Goal: Transaction & Acquisition: Purchase product/service

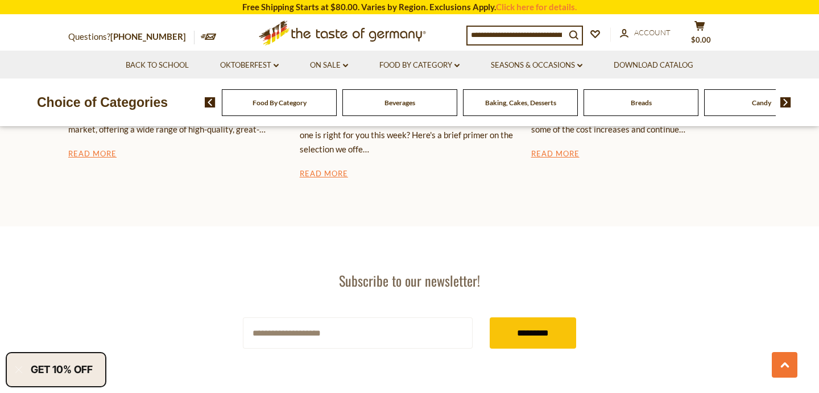
scroll to position [1942, 0]
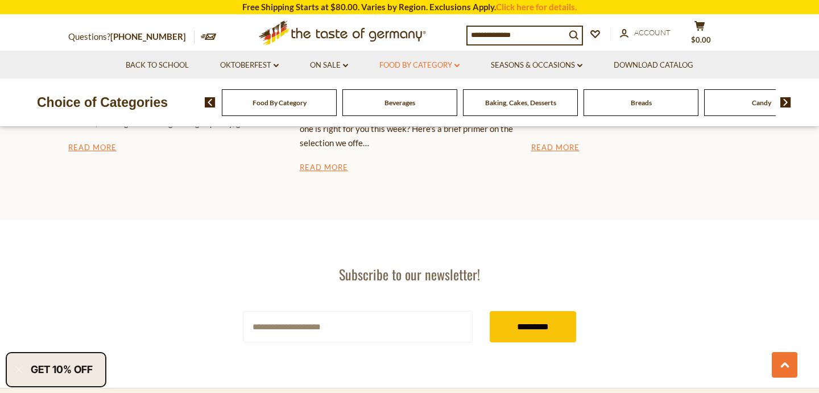
click at [409, 64] on link "Food By Category dropdown_arrow" at bounding box center [419, 65] width 80 height 13
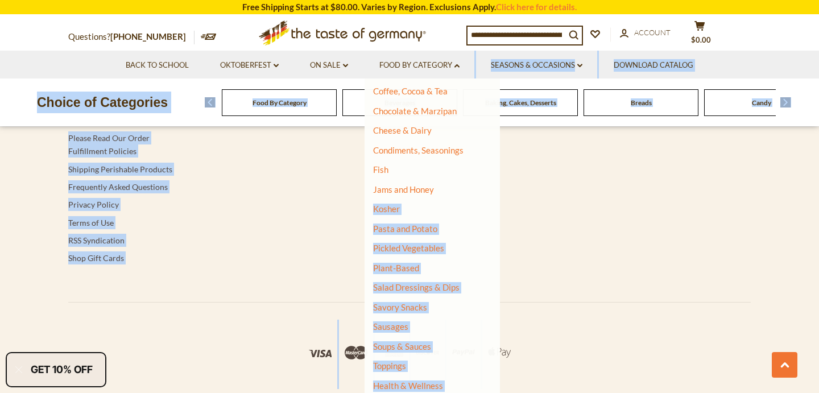
scroll to position [213, 0]
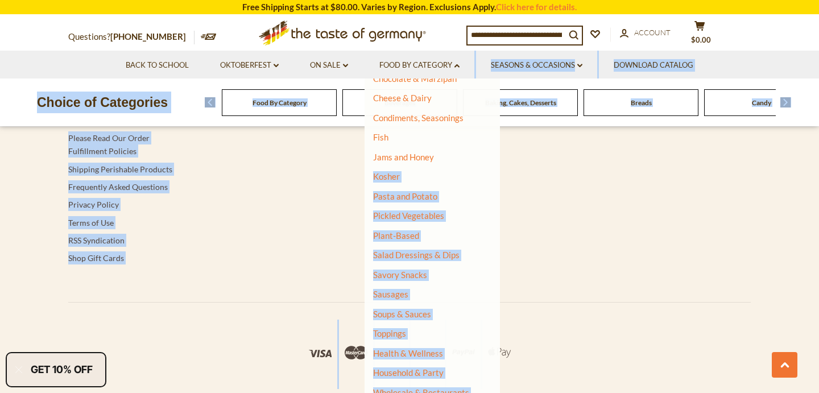
drag, startPoint x: 430, startPoint y: 375, endPoint x: 431, endPoint y: 418, distance: 43.2
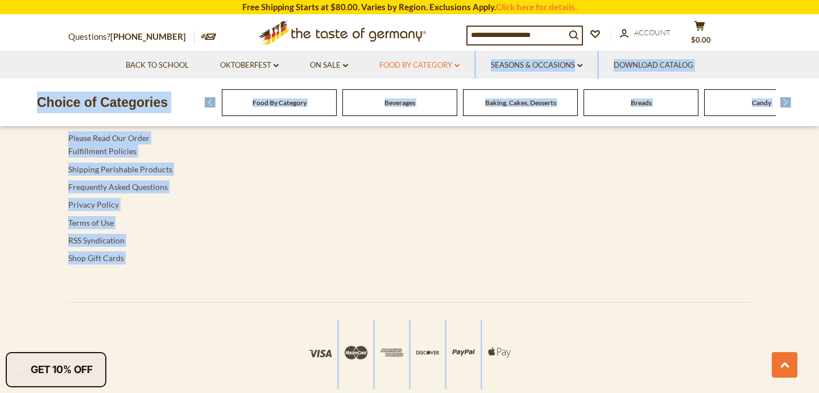
click at [451, 60] on link "Food By Category dropdown_arrow" at bounding box center [419, 65] width 80 height 13
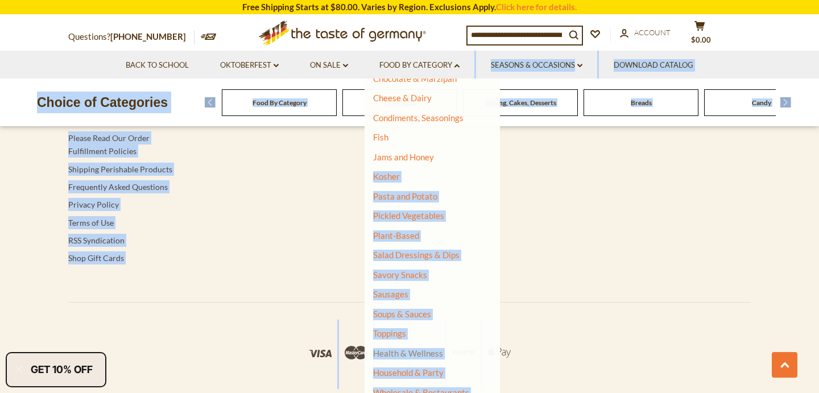
click at [432, 345] on link "Health & Wellness" at bounding box center [408, 353] width 70 height 16
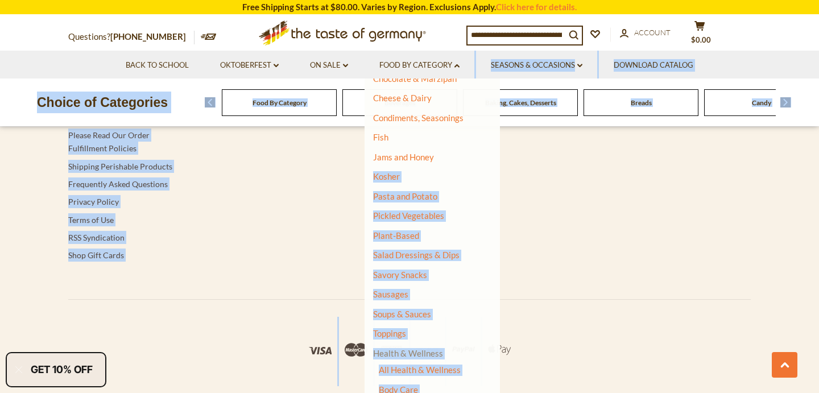
scroll to position [2435, 0]
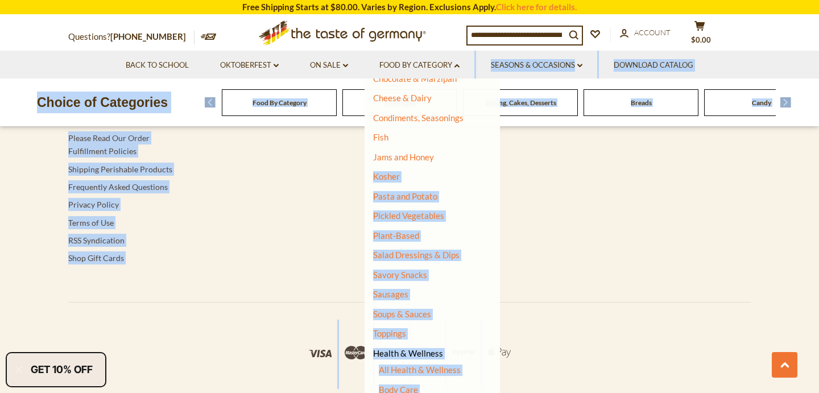
click at [418, 389] on ul "All Health & Wellness Body Care Dietary Supplements" at bounding box center [428, 389] width 110 height 51
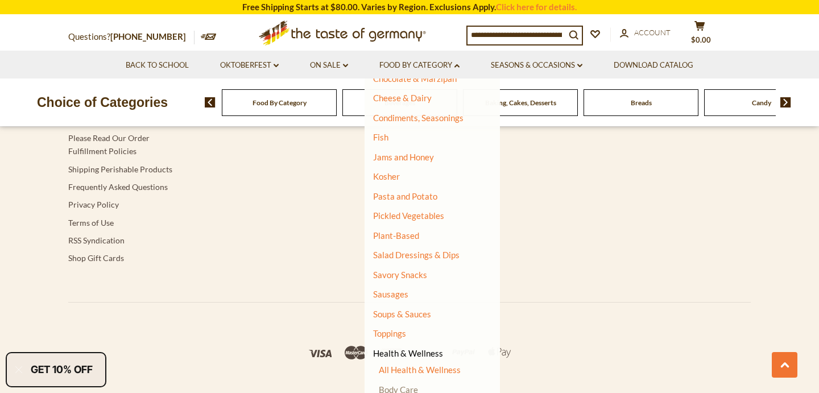
click at [412, 384] on link "Body Care" at bounding box center [398, 389] width 39 height 10
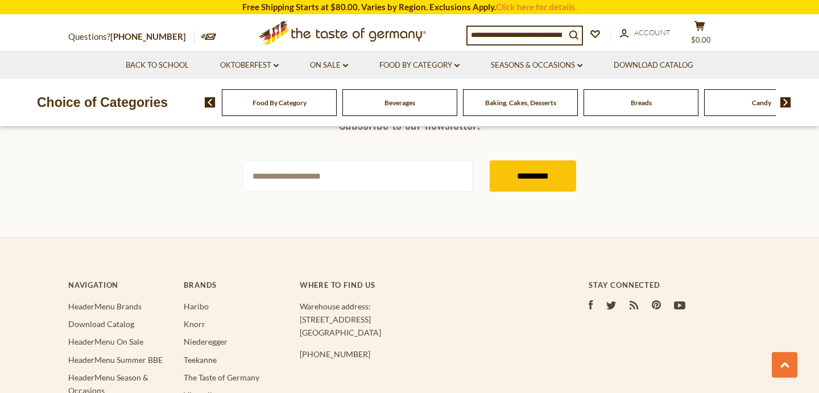
scroll to position [2519, 0]
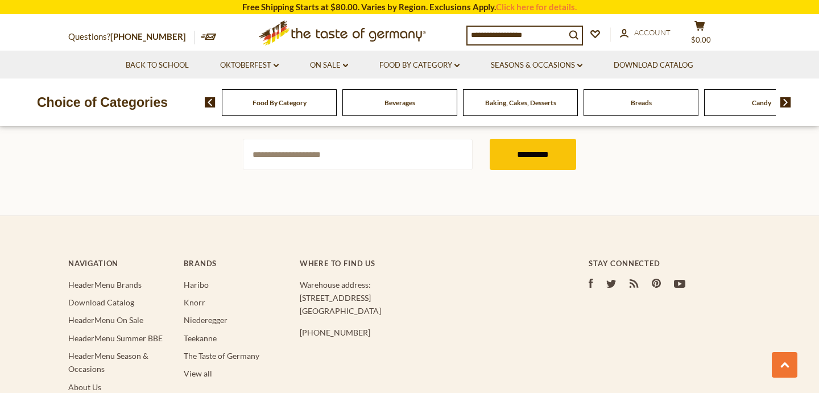
click at [788, 103] on img at bounding box center [785, 102] width 11 height 10
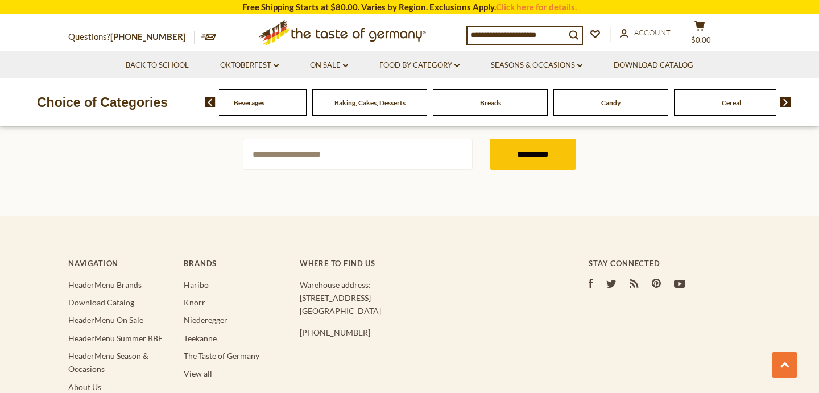
click at [788, 103] on img at bounding box center [785, 102] width 11 height 10
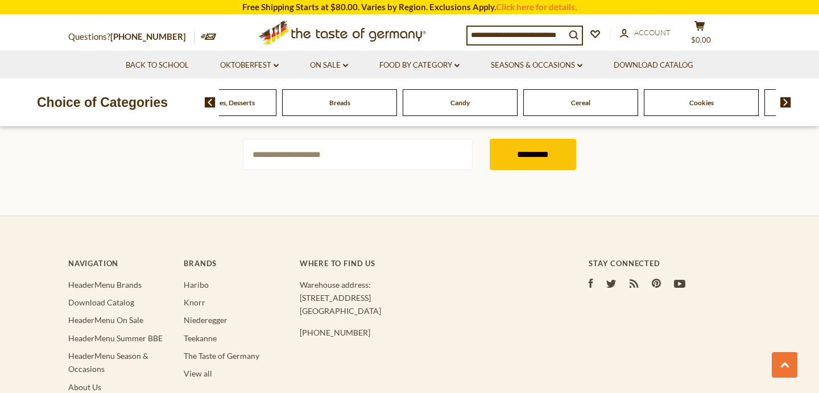
click at [788, 103] on img at bounding box center [785, 102] width 11 height 10
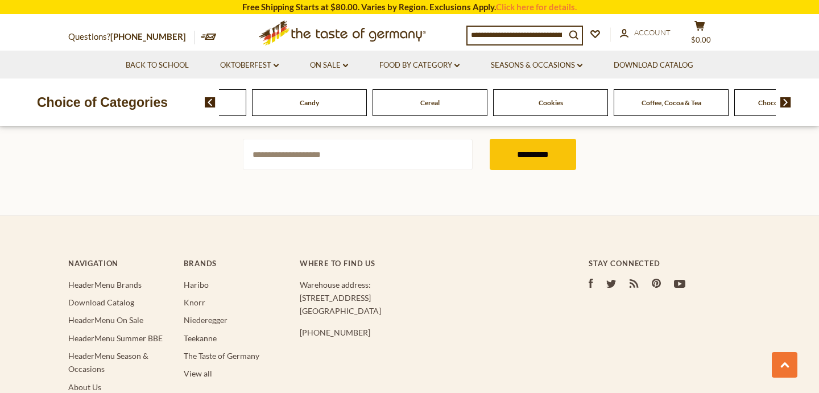
click at [788, 103] on img at bounding box center [785, 102] width 11 height 10
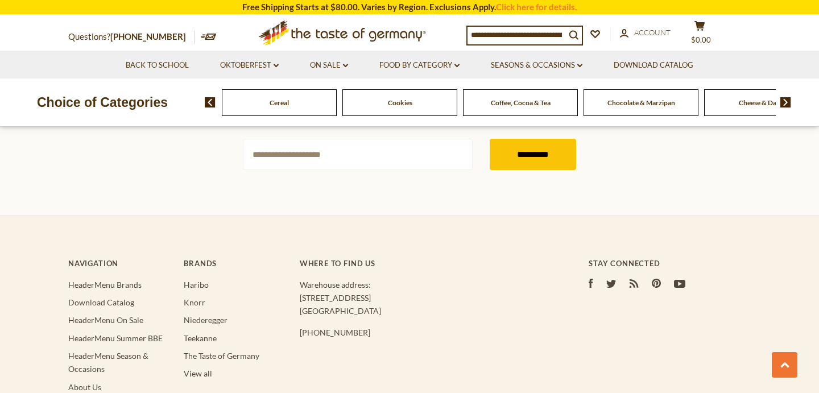
click at [788, 103] on img at bounding box center [785, 102] width 11 height 10
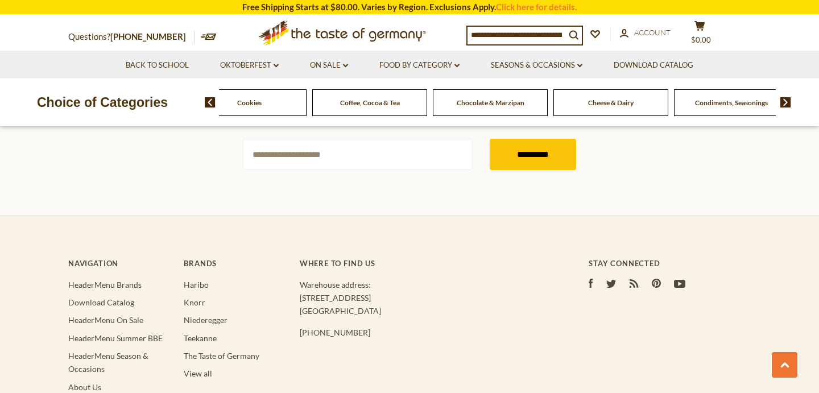
click at [788, 103] on img at bounding box center [785, 102] width 11 height 10
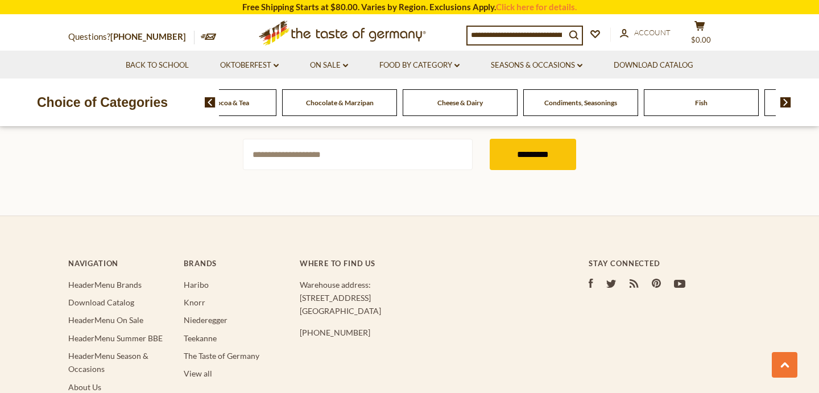
click at [788, 103] on img at bounding box center [785, 102] width 11 height 10
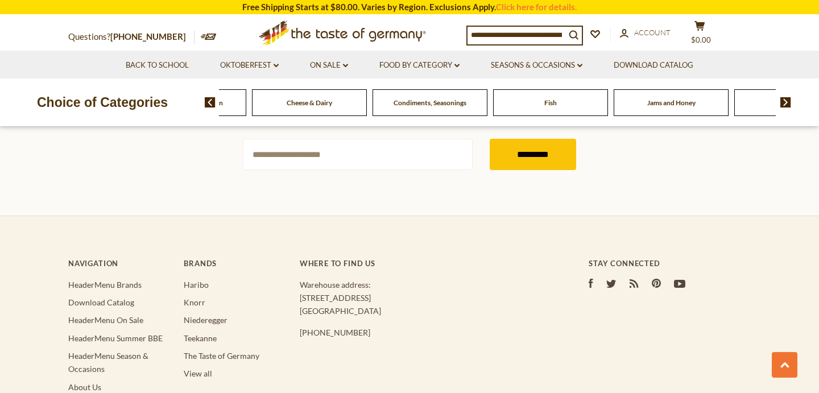
click at [788, 103] on img at bounding box center [785, 102] width 11 height 10
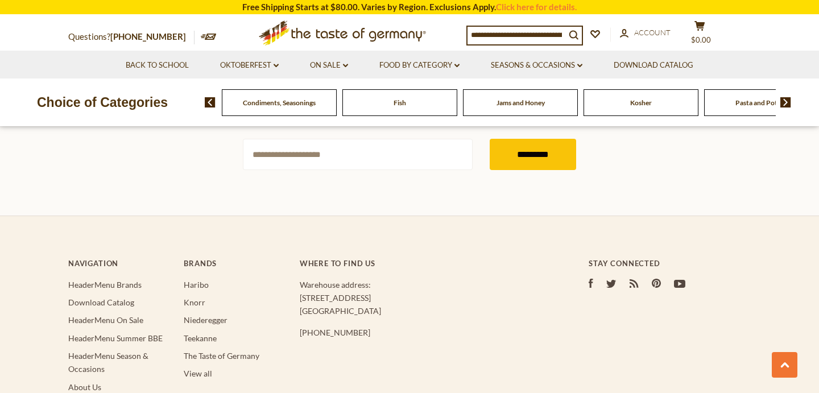
click at [788, 103] on img at bounding box center [785, 102] width 11 height 10
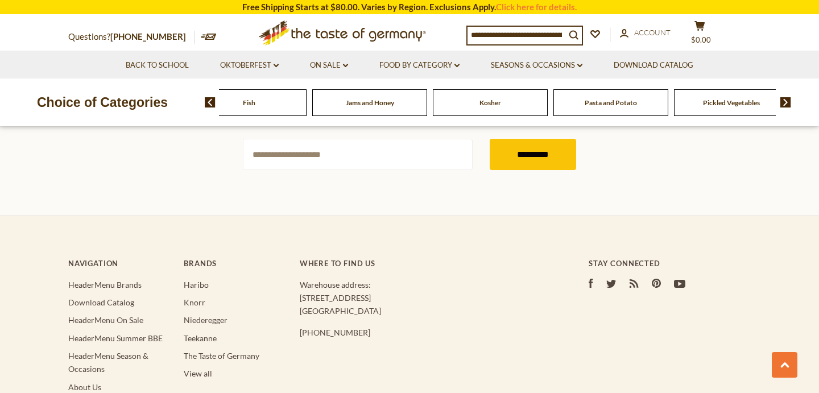
click at [788, 103] on img at bounding box center [785, 102] width 11 height 10
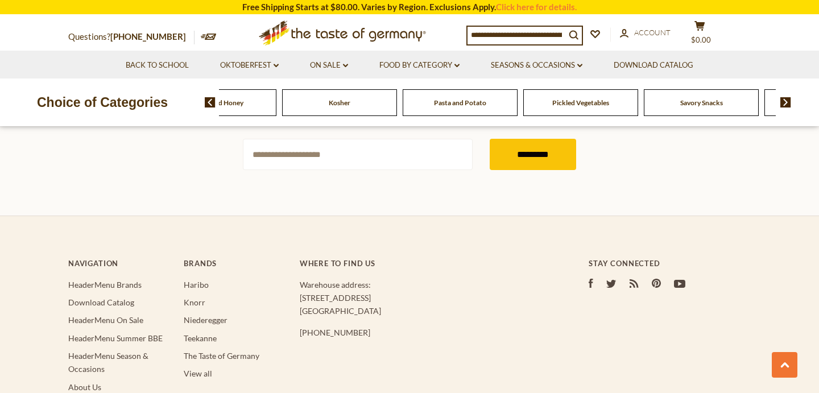
click at [788, 103] on img at bounding box center [785, 102] width 11 height 10
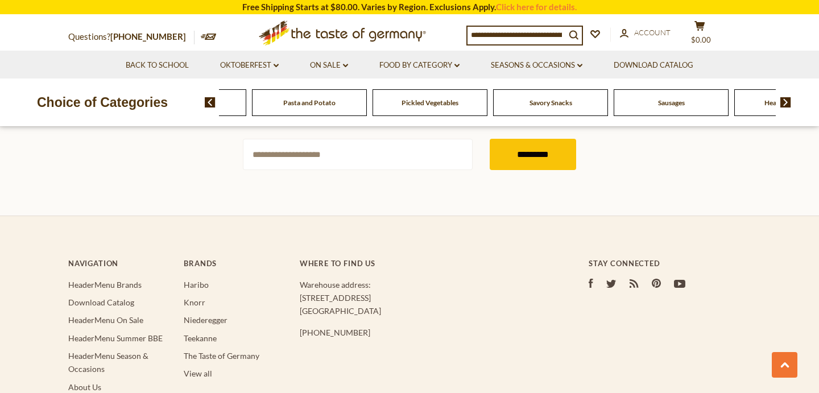
click at [788, 103] on img at bounding box center [785, 102] width 11 height 10
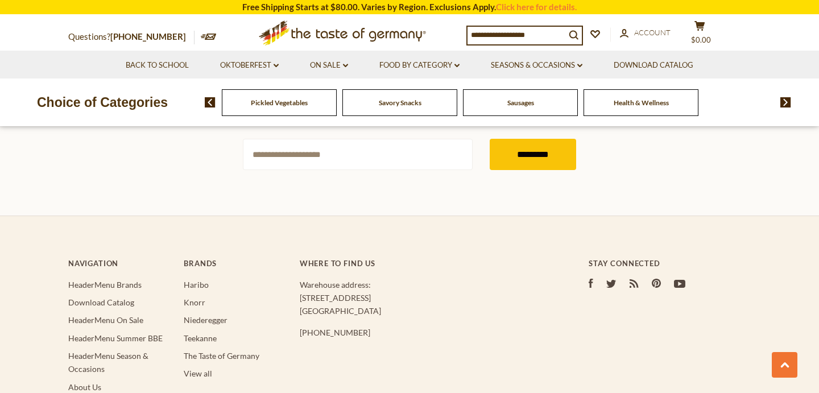
click at [788, 103] on img at bounding box center [785, 102] width 11 height 10
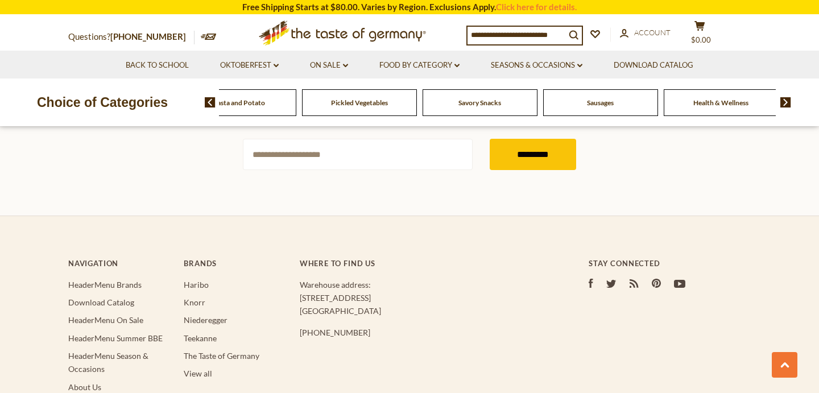
click at [788, 103] on img at bounding box center [785, 102] width 11 height 10
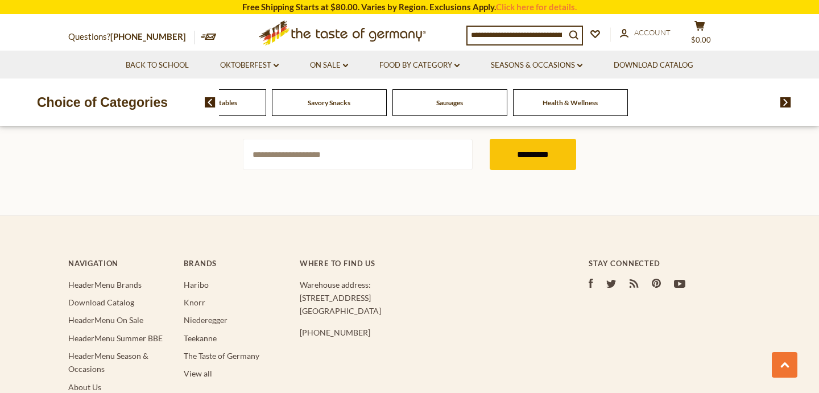
click at [582, 103] on span "Health & Wellness" at bounding box center [569, 102] width 55 height 9
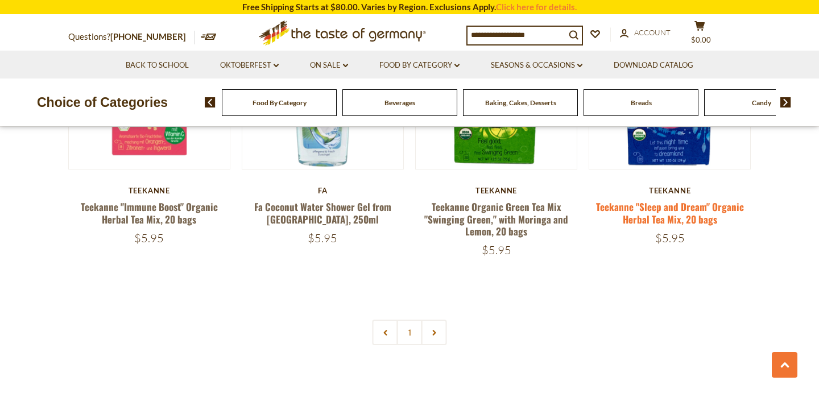
scroll to position [2688, 0]
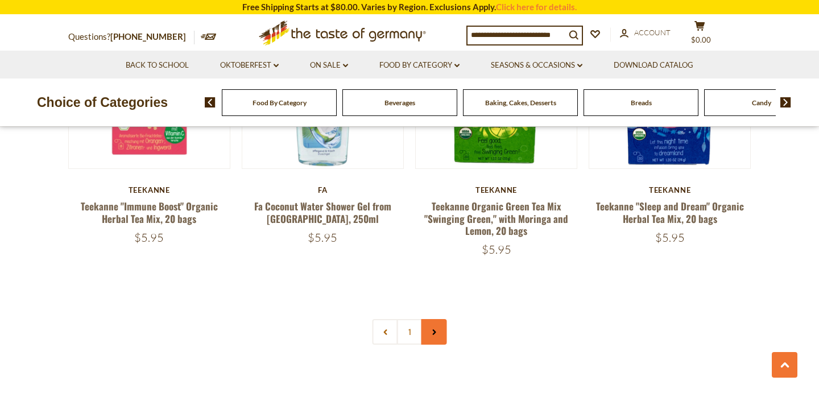
click at [445, 319] on link at bounding box center [434, 332] width 26 height 26
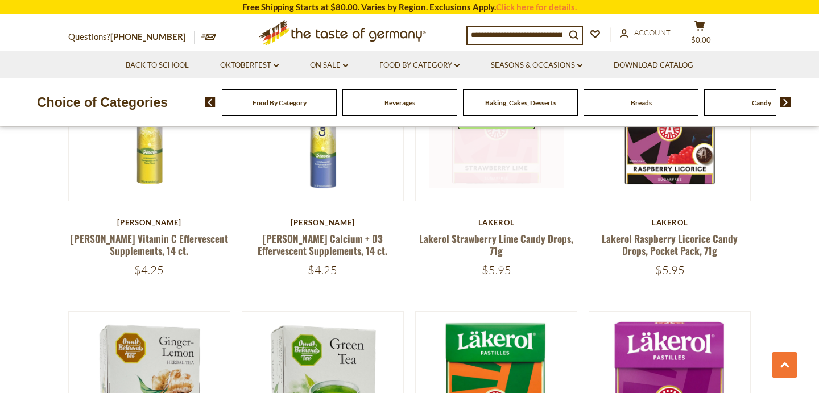
scroll to position [427, 0]
